Goal: Task Accomplishment & Management: Complete application form

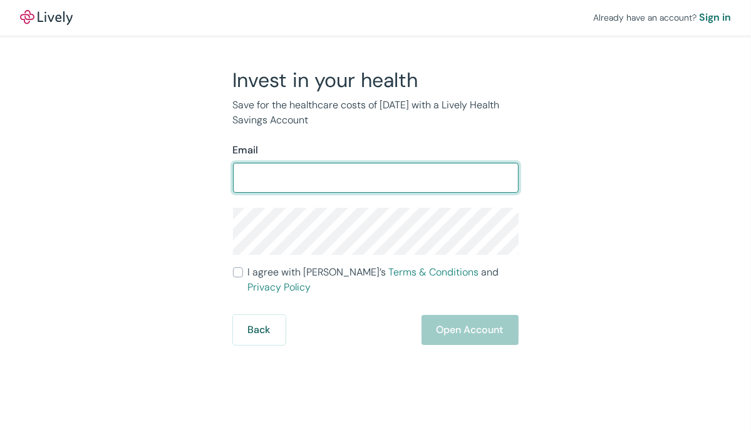
click at [302, 182] on input "Email" at bounding box center [375, 177] width 285 height 25
click at [326, 180] on input "Email" at bounding box center [375, 177] width 285 height 25
type input "jennifer.bailey@callreimer.com"
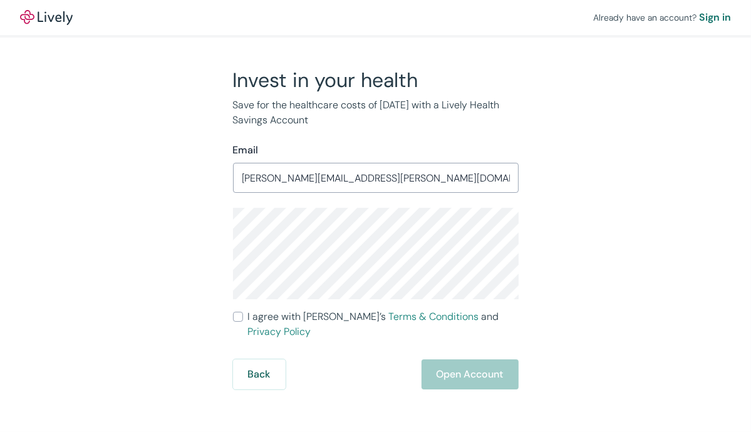
drag, startPoint x: 235, startPoint y: 319, endPoint x: 247, endPoint y: 315, distance: 12.7
click at [235, 319] on input "I agree with Lively’s Terms & Conditions and Privacy Policy" at bounding box center [238, 317] width 10 height 10
checkbox input "true"
click at [457, 363] on button "Open Account" at bounding box center [469, 374] width 97 height 30
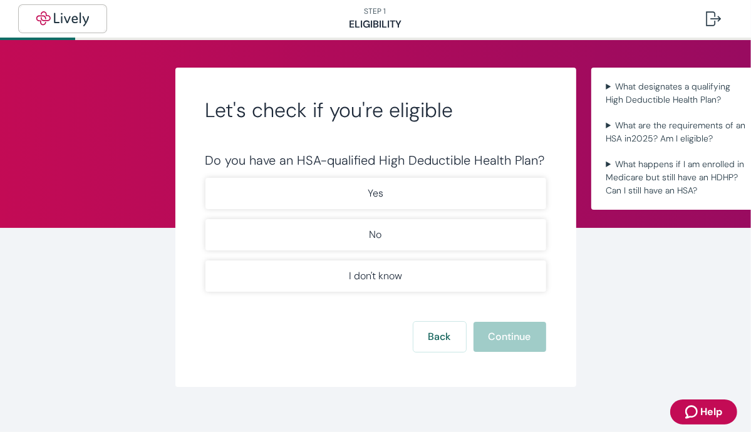
click at [78, 13] on img "button" at bounding box center [63, 18] width 70 height 15
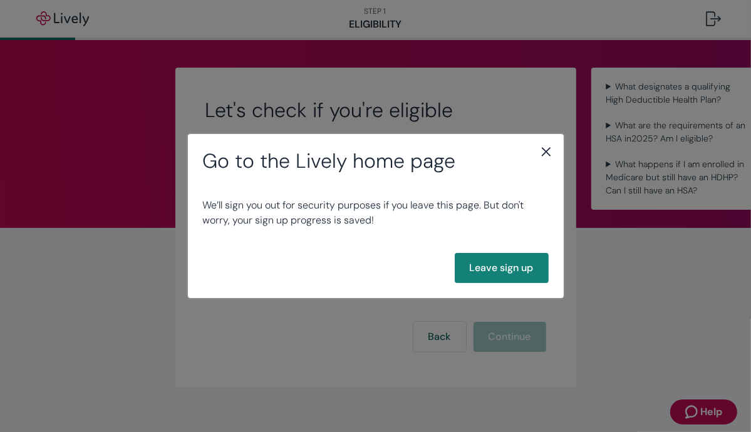
click at [546, 149] on icon "close" at bounding box center [545, 151] width 15 height 15
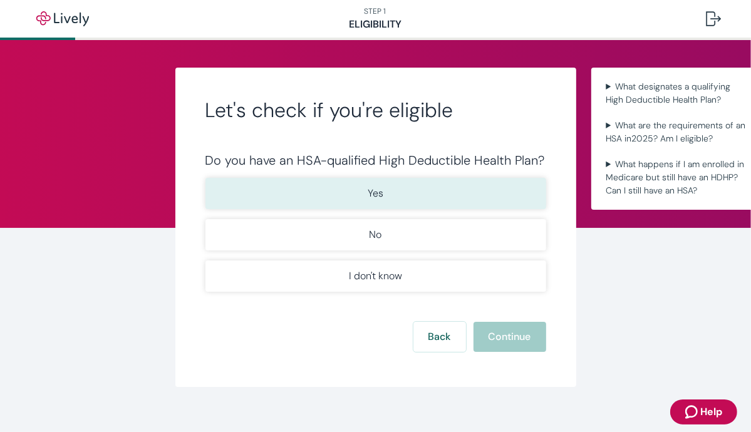
click at [427, 182] on button "Yes" at bounding box center [375, 193] width 341 height 31
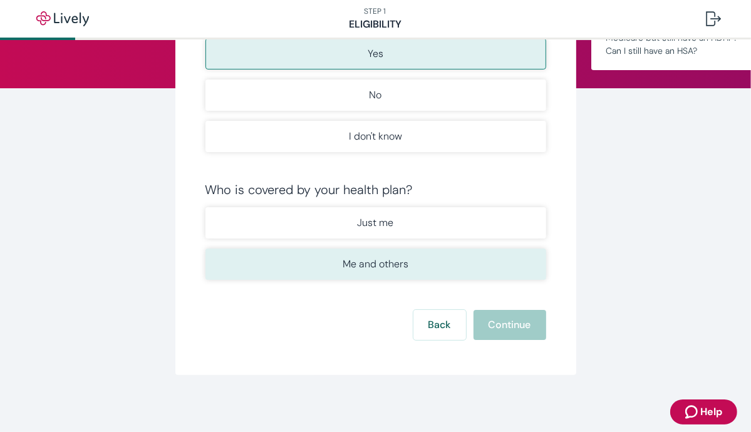
scroll to position [150, 0]
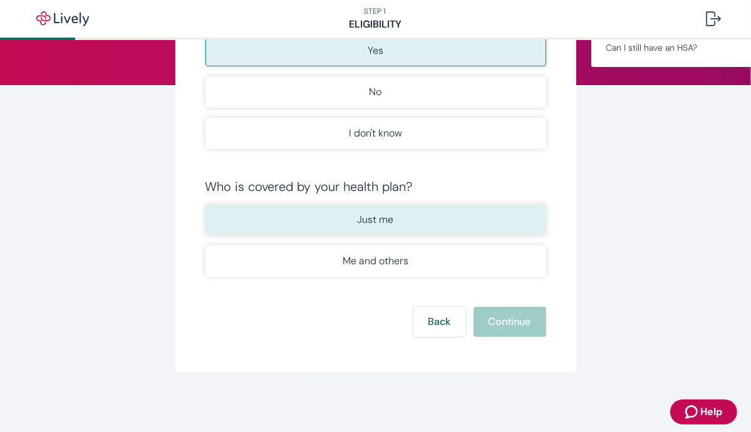
click at [413, 224] on button "Just me" at bounding box center [375, 219] width 341 height 31
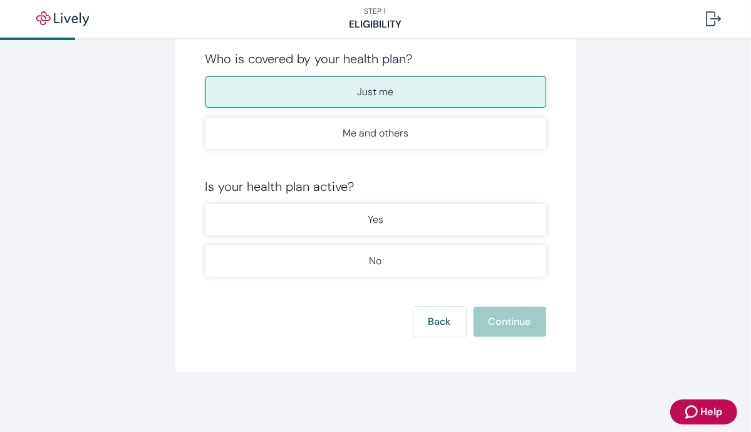
scroll to position [278, 0]
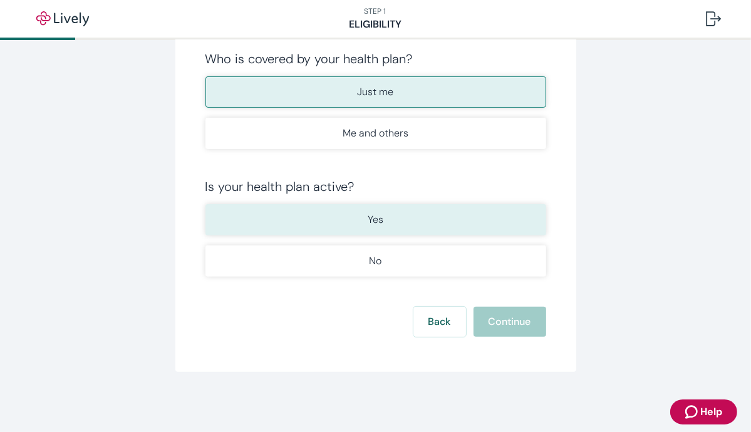
click at [416, 210] on button "Yes" at bounding box center [375, 219] width 341 height 31
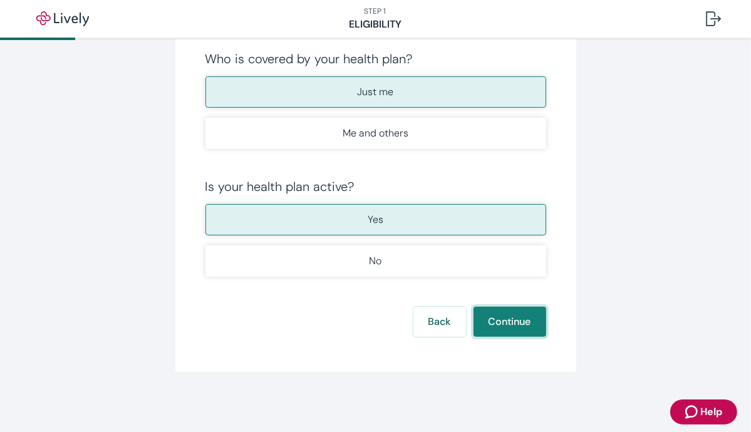
click at [508, 309] on button "Continue" at bounding box center [509, 322] width 73 height 30
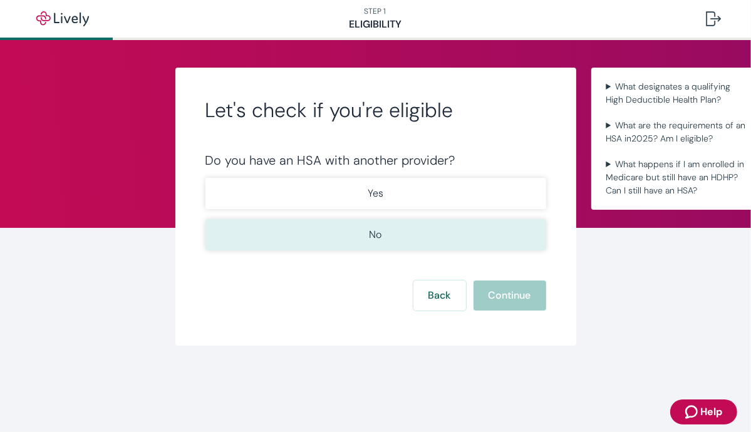
click at [474, 238] on button "No" at bounding box center [375, 234] width 341 height 31
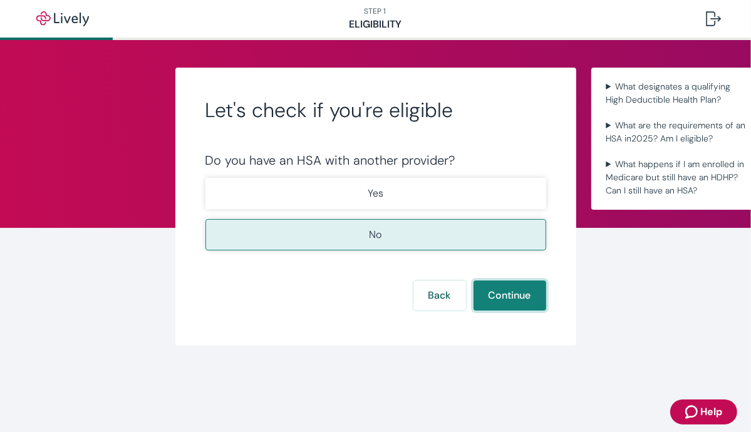
click at [520, 287] on button "Continue" at bounding box center [509, 295] width 73 height 30
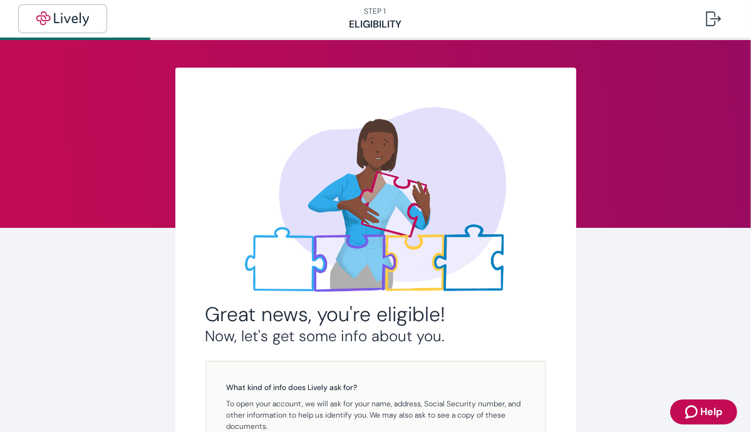
click at [69, 15] on img "button" at bounding box center [63, 18] width 70 height 15
